Goal: Information Seeking & Learning: Learn about a topic

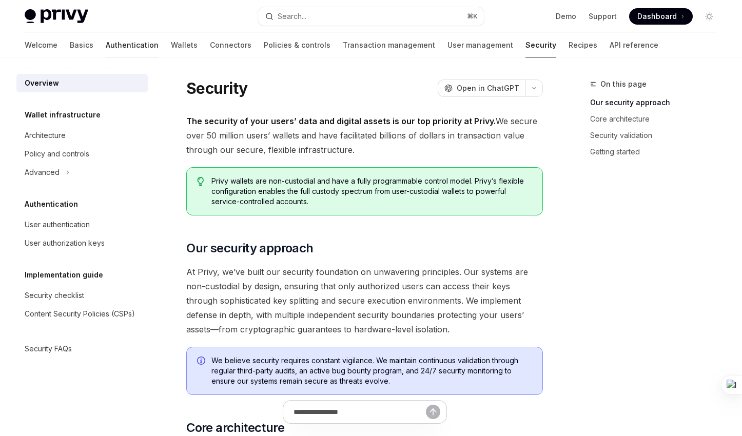
click at [106, 51] on link "Authentication" at bounding box center [132, 45] width 53 height 25
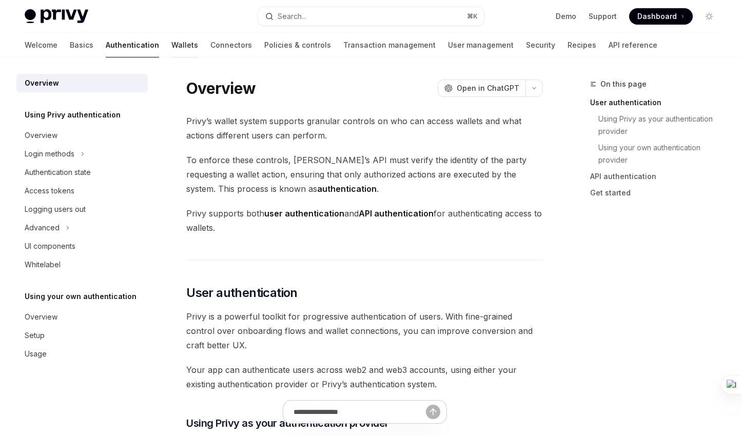
click at [171, 49] on link "Wallets" at bounding box center [184, 45] width 27 height 25
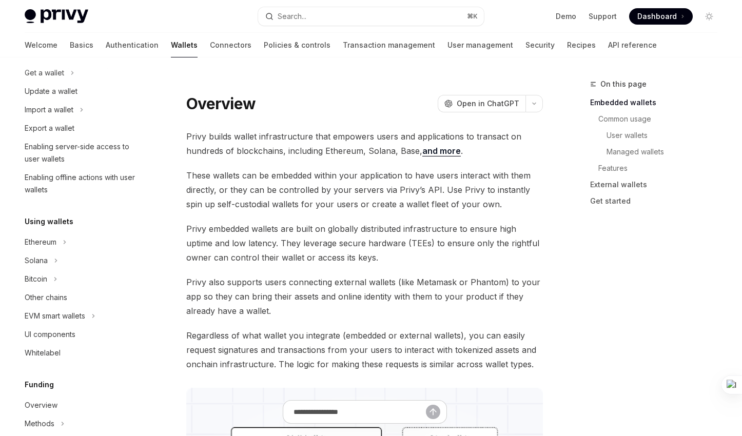
scroll to position [112, 0]
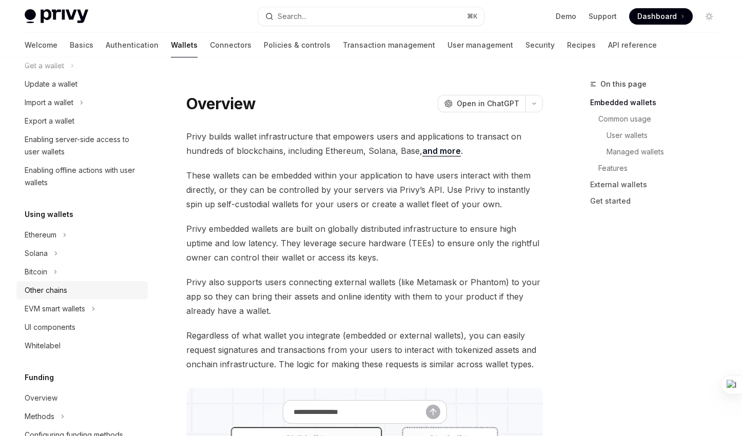
click at [49, 290] on div "Other chains" at bounding box center [46, 290] width 43 height 12
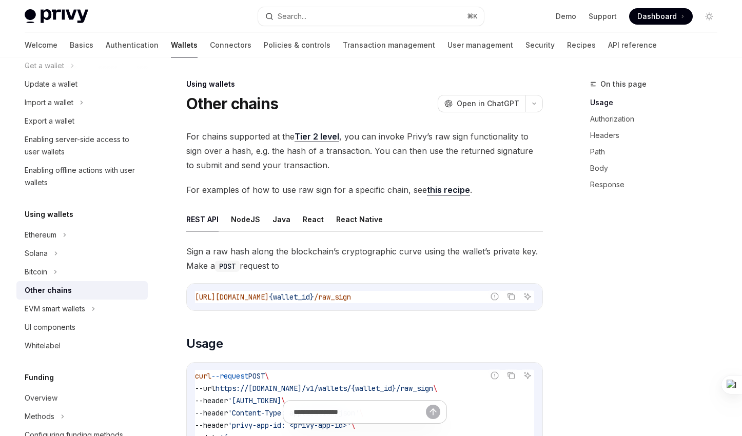
click at [55, 214] on h5 "Using wallets" at bounding box center [49, 214] width 49 height 12
click at [317, 136] on link "Tier 2 level" at bounding box center [316, 136] width 45 height 11
type textarea "*"
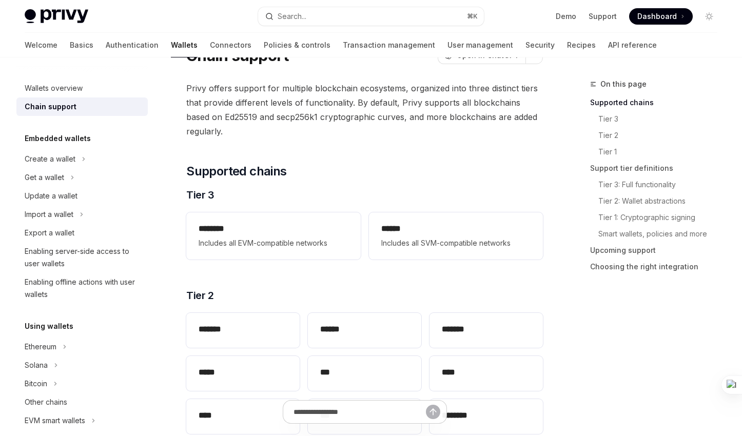
scroll to position [42, 0]
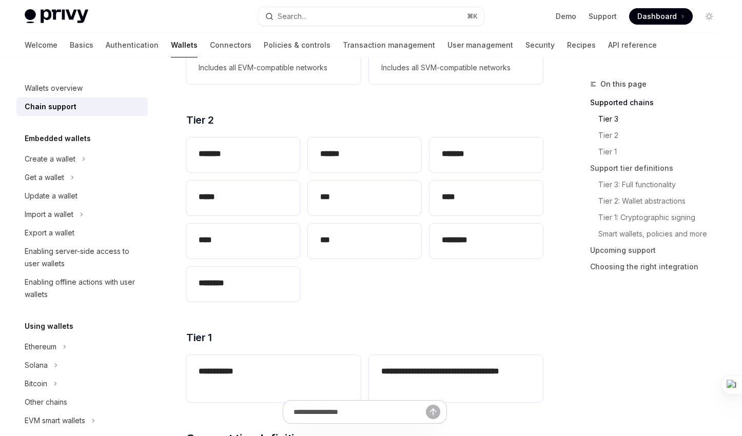
scroll to position [214, 0]
